Goal: Transaction & Acquisition: Purchase product/service

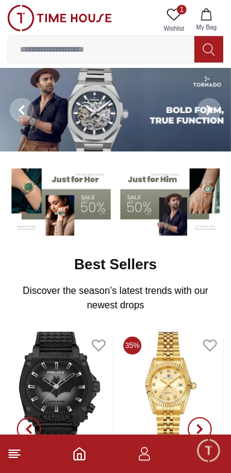
click at [69, 45] on input at bounding box center [101, 49] width 186 height 24
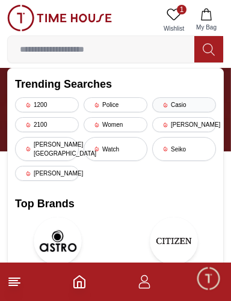
click at [165, 103] on icon at bounding box center [165, 105] width 6 height 6
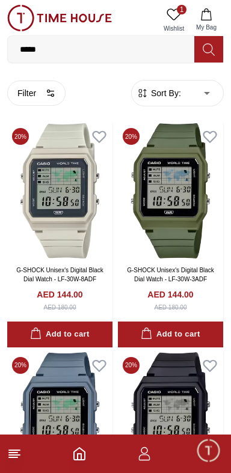
click at [42, 52] on input "*****" at bounding box center [101, 49] width 186 height 24
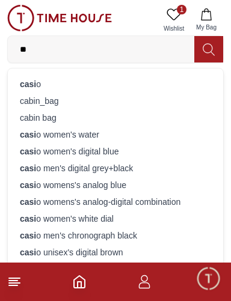
type input "*"
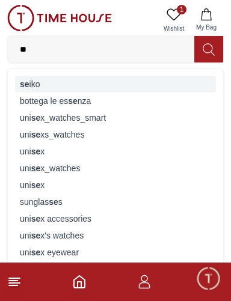
type input "**"
click at [34, 84] on div "se iko" at bounding box center [115, 84] width 201 height 17
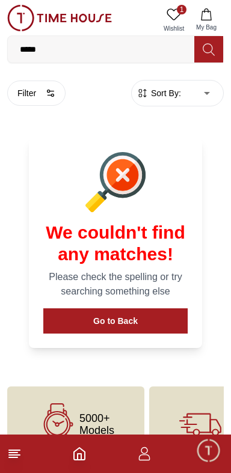
click at [38, 51] on input "*****" at bounding box center [101, 49] width 186 height 24
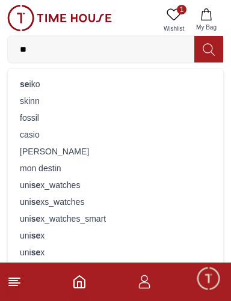
type input "*"
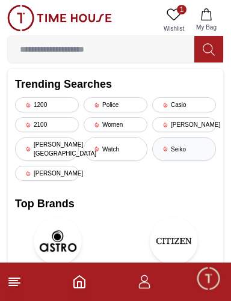
click at [170, 142] on div "Seiko" at bounding box center [184, 149] width 64 height 24
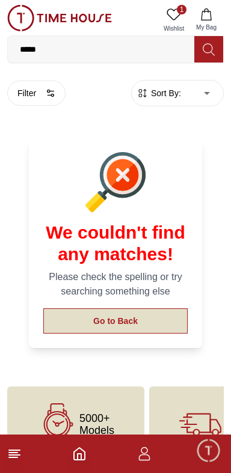
click at [144, 314] on button "Go to Back" at bounding box center [115, 320] width 144 height 25
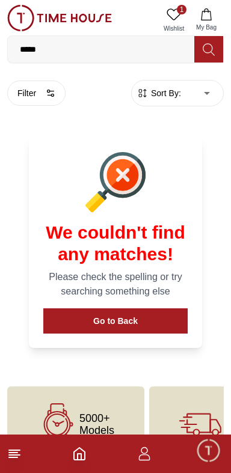
click at [19, 455] on line at bounding box center [14, 455] width 11 height 0
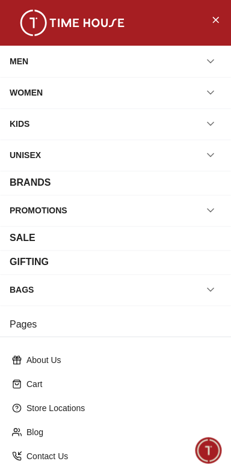
click at [16, 58] on div "MEN" at bounding box center [19, 61] width 19 height 22
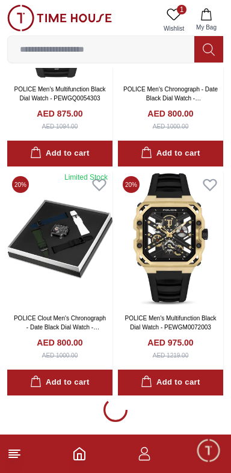
scroll to position [2104, 0]
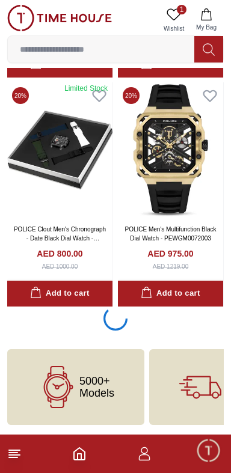
scroll to position [2104, 0]
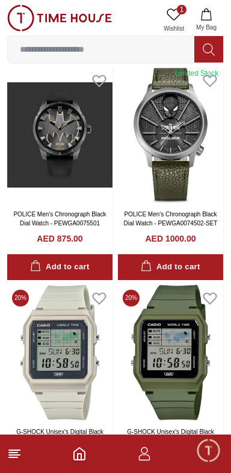
scroll to position [3489, 0]
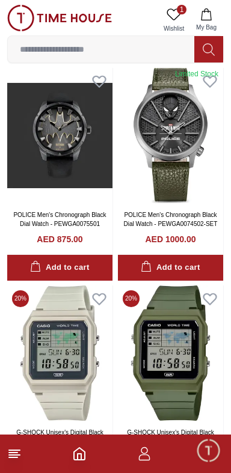
click at [31, 37] on input at bounding box center [101, 49] width 186 height 24
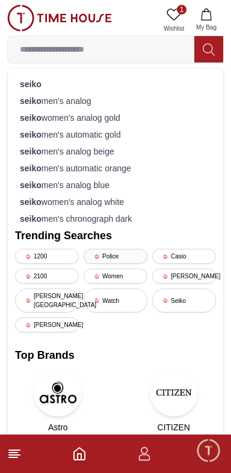
click at [116, 253] on div "Police" at bounding box center [116, 256] width 64 height 15
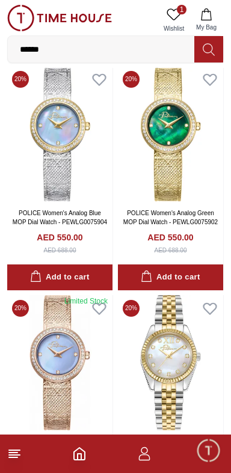
scroll to position [519, 0]
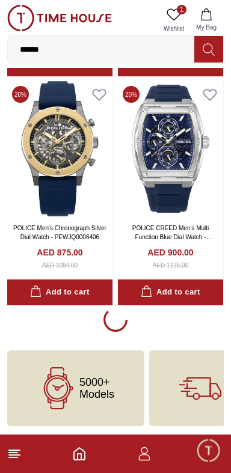
scroll to position [2104, 0]
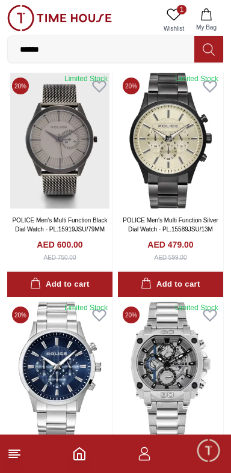
scroll to position [6455, 0]
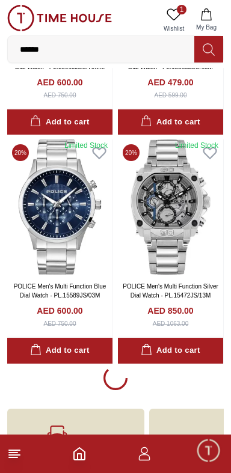
scroll to position [6626, 0]
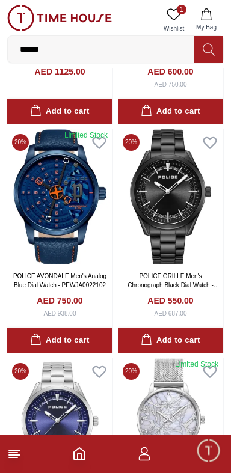
scroll to position [10749, 0]
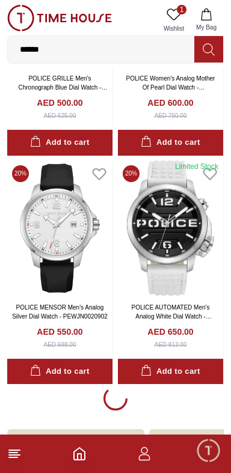
scroll to position [11209, 0]
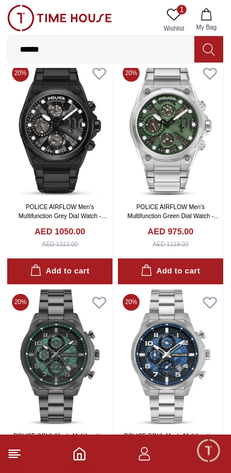
scroll to position [8438, 0]
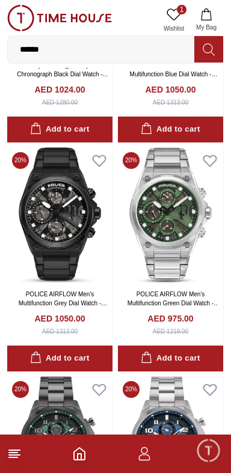
click at [62, 49] on input "******" at bounding box center [101, 49] width 186 height 24
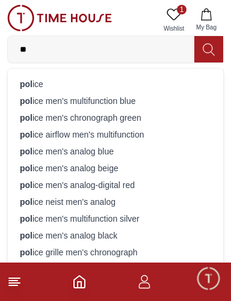
type input "*"
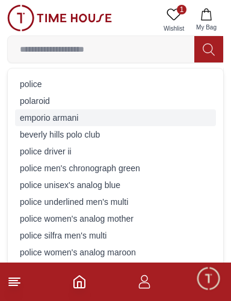
click at [46, 115] on div "e m p o r i o a r m a n i" at bounding box center [115, 117] width 201 height 17
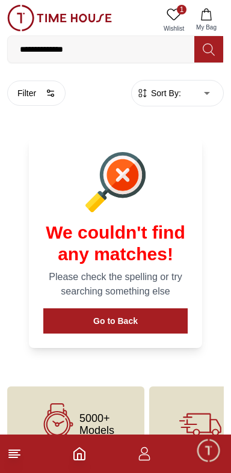
click at [87, 49] on input "**********" at bounding box center [101, 49] width 186 height 24
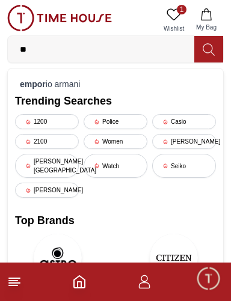
type input "*"
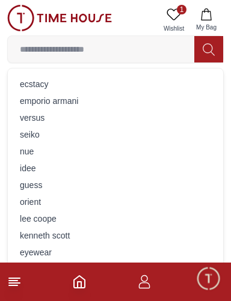
click at [50, 48] on input at bounding box center [101, 49] width 186 height 24
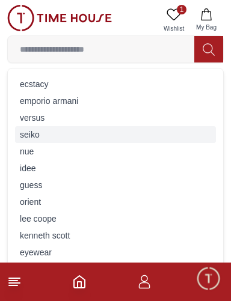
click at [27, 136] on div "s e i k o" at bounding box center [115, 134] width 201 height 17
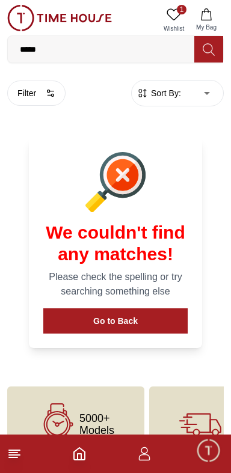
click at [58, 47] on input "*****" at bounding box center [101, 49] width 186 height 24
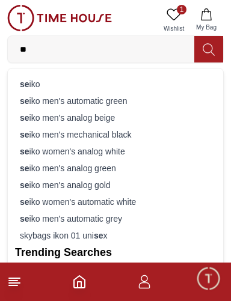
type input "*"
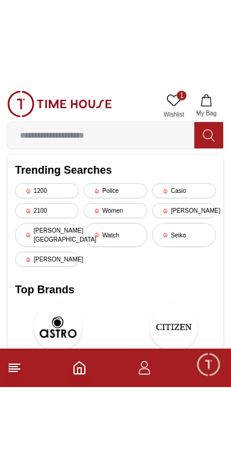
scroll to position [36, 0]
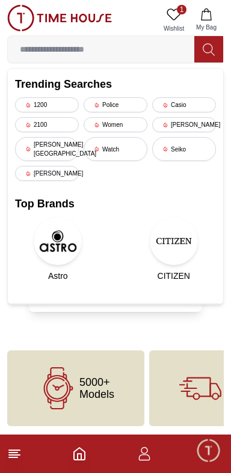
click at [186, 231] on img at bounding box center [174, 241] width 48 height 48
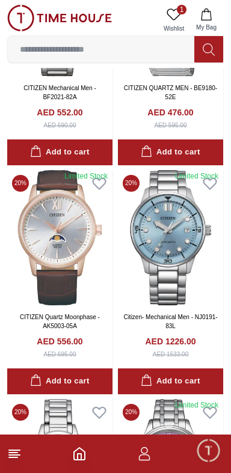
scroll to position [1591, 0]
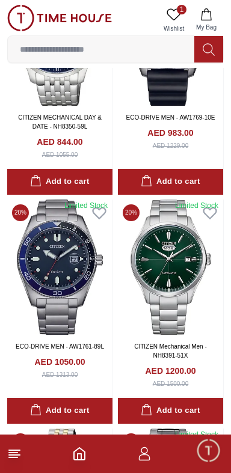
scroll to position [6320, 0]
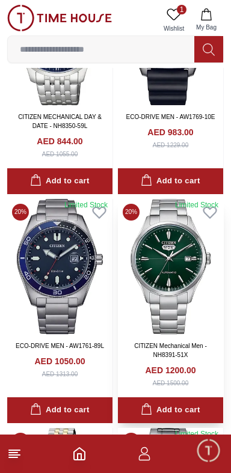
click at [172, 288] on img at bounding box center [170, 266] width 105 height 135
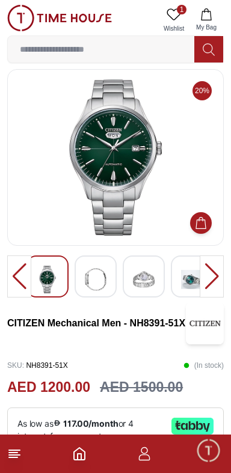
scroll to position [8, 0]
click at [108, 284] on div at bounding box center [96, 276] width 42 height 42
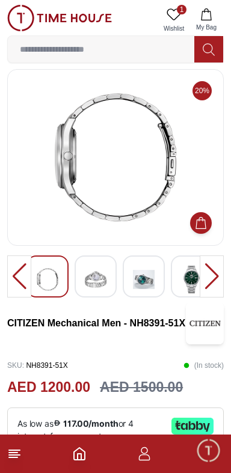
click at [138, 282] on img at bounding box center [144, 280] width 22 height 28
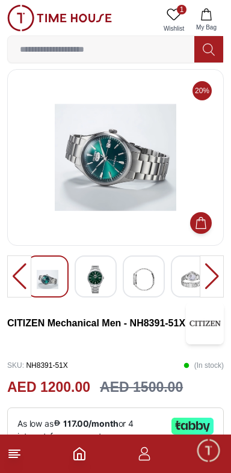
click at [177, 285] on div at bounding box center [192, 276] width 42 height 42
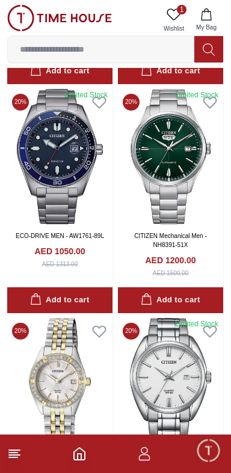
scroll to position [6437, 0]
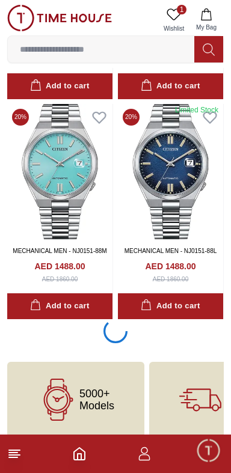
scroll to position [6875, 0]
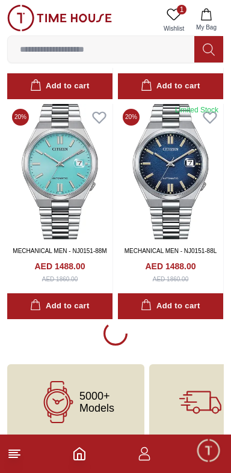
scroll to position [6875, 0]
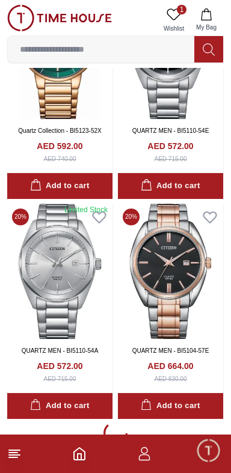
scroll to position [11243, 0]
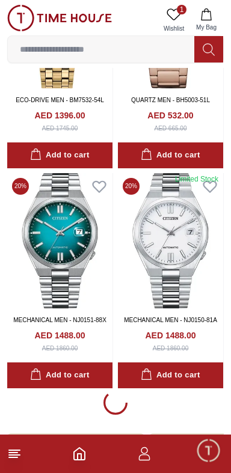
scroll to position [15744, 0]
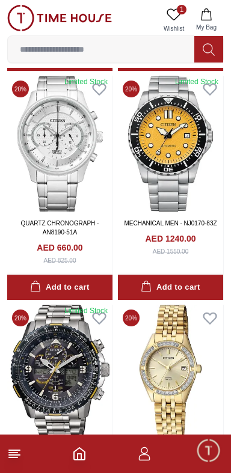
scroll to position [16500, 0]
